Goal: Find specific page/section: Find specific page/section

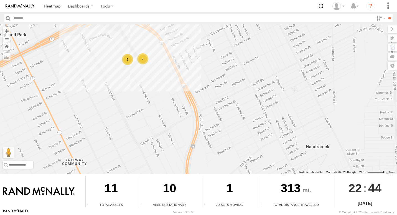
drag, startPoint x: 145, startPoint y: 57, endPoint x: 148, endPoint y: 107, distance: 50.3
click at [148, 107] on div "8845 8844 7 2" at bounding box center [198, 99] width 397 height 150
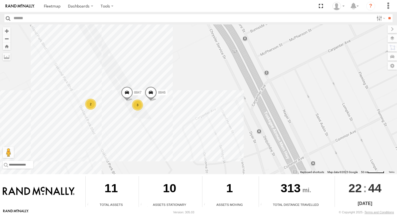
drag, startPoint x: 151, startPoint y: 83, endPoint x: 168, endPoint y: 166, distance: 84.8
click at [168, 166] on div "8845 8844 8846 2 3 8847" at bounding box center [198, 99] width 397 height 150
drag, startPoint x: 130, startPoint y: 99, endPoint x: 130, endPoint y: 102, distance: 3.1
click at [130, 100] on div "2" at bounding box center [127, 101] width 11 height 11
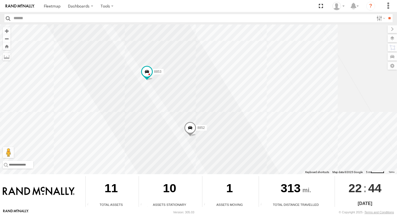
drag, startPoint x: 157, startPoint y: 105, endPoint x: 146, endPoint y: 175, distance: 71.1
click at [146, 175] on div "← Move left → Move right ↑ Move up ↓ Move down + Zoom in - Zoom out Home Jump l…" at bounding box center [198, 116] width 397 height 184
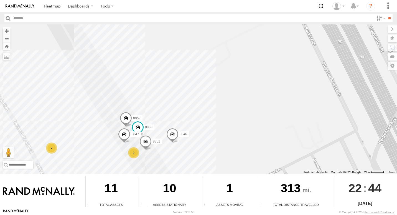
drag, startPoint x: 268, startPoint y: 127, endPoint x: 238, endPoint y: 99, distance: 41.2
click at [238, 99] on div "8845 8844 8846 8853 8852 8851 8847 2 2" at bounding box center [198, 99] width 397 height 150
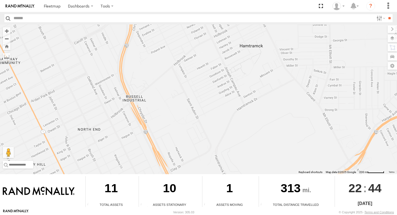
drag, startPoint x: 271, startPoint y: 125, endPoint x: 127, endPoint y: -21, distance: 205.1
click at [127, 0] on html "Dashboards" at bounding box center [198, 107] width 397 height 215
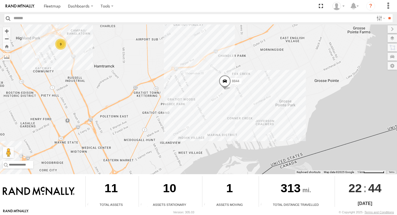
drag, startPoint x: 296, startPoint y: 99, endPoint x: 208, endPoint y: 89, distance: 89.4
click at [208, 89] on div "8845 8844 9" at bounding box center [198, 99] width 397 height 150
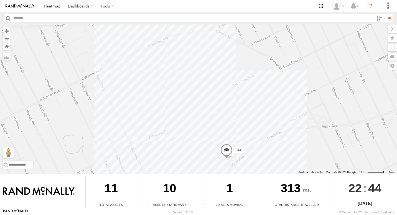
drag, startPoint x: 305, startPoint y: 78, endPoint x: 180, endPoint y: 136, distance: 137.5
click at [180, 136] on div "8845 8844" at bounding box center [198, 99] width 397 height 150
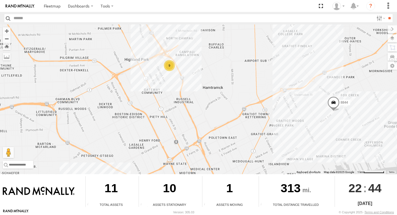
drag, startPoint x: 84, startPoint y: 132, endPoint x: 232, endPoint y: 106, distance: 150.7
click at [232, 106] on div "8845 8844 9" at bounding box center [198, 99] width 397 height 150
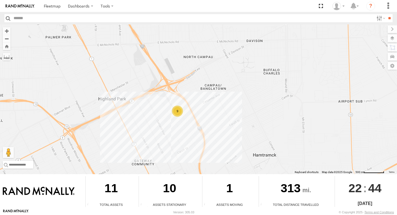
drag, startPoint x: 135, startPoint y: 76, endPoint x: 155, endPoint y: 174, distance: 99.9
click at [155, 174] on div "← Move left → Move right ↑ Move up ↓ Move down + Zoom in - Zoom out Home Jump l…" at bounding box center [198, 116] width 397 height 184
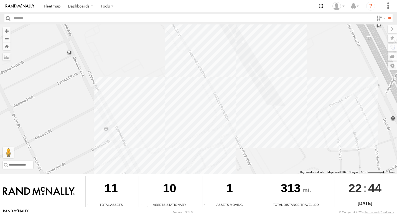
drag, startPoint x: 132, startPoint y: 49, endPoint x: 274, endPoint y: 196, distance: 204.3
click at [210, 215] on html "Dashboards" at bounding box center [198, 107] width 397 height 215
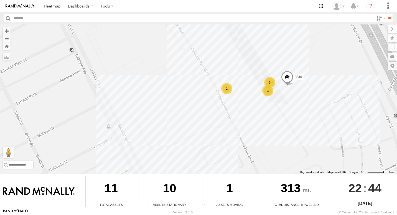
click at [228, 87] on div "2" at bounding box center [226, 88] width 11 height 11
